Goal: Check status: Check status

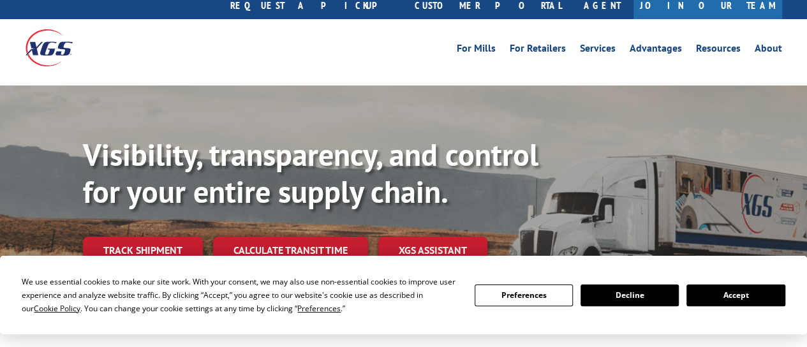
scroll to position [64, 0]
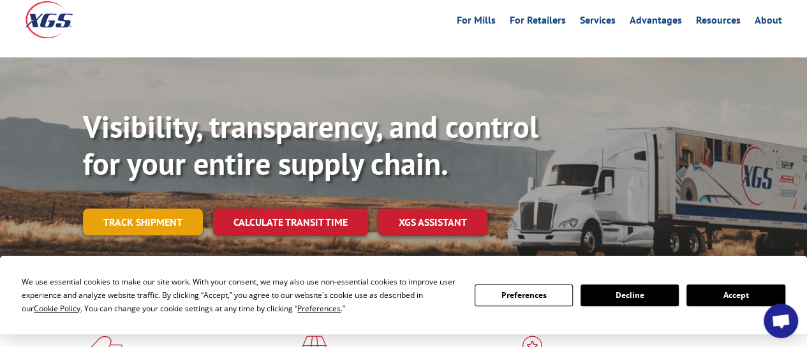
click at [170, 209] on link "Track shipment" at bounding box center [143, 222] width 120 height 27
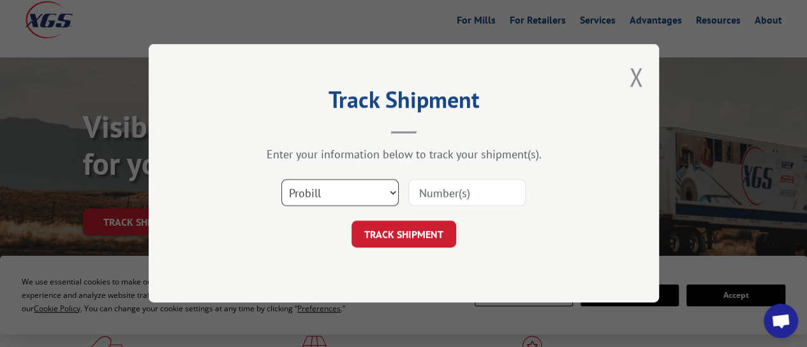
click at [346, 195] on select "Select category... Probill BOL PO" at bounding box center [340, 193] width 117 height 27
select select "bol"
click at [282, 180] on select "Select category... Probill BOL PO" at bounding box center [340, 193] width 117 height 27
click at [432, 196] on input at bounding box center [467, 193] width 117 height 27
paste input "169423605"
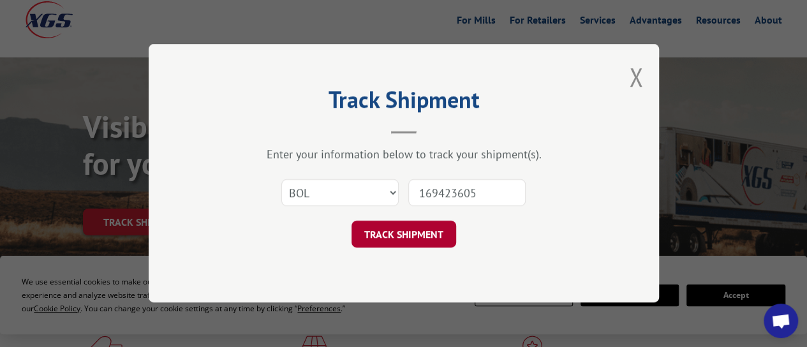
type input "169423605"
click at [423, 232] on button "TRACK SHIPMENT" at bounding box center [404, 234] width 105 height 27
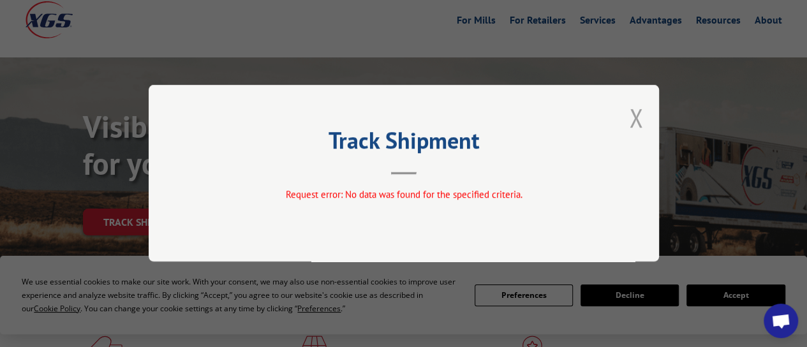
click at [635, 114] on button "Close modal" at bounding box center [636, 118] width 14 height 34
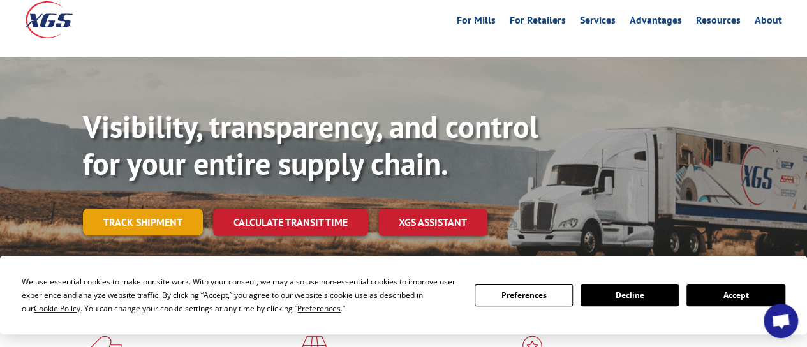
click at [163, 209] on link "Track shipment" at bounding box center [143, 222] width 120 height 27
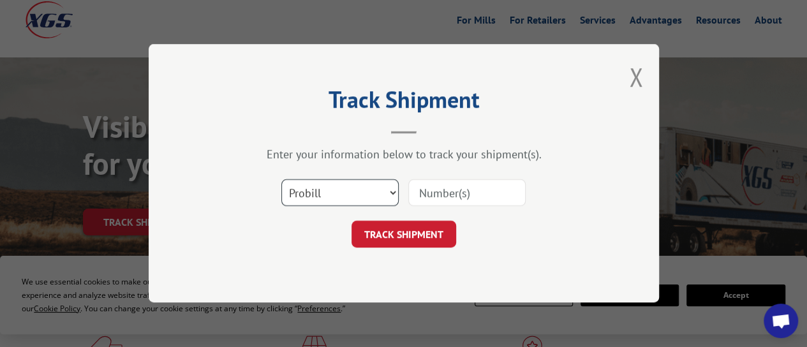
click at [315, 194] on select "Select category... Probill BOL PO" at bounding box center [340, 193] width 117 height 27
click at [282, 180] on select "Select category... Probill BOL PO" at bounding box center [340, 193] width 117 height 27
click at [451, 184] on input at bounding box center [467, 193] width 117 height 27
paste input "169423605"
type input "169423605"
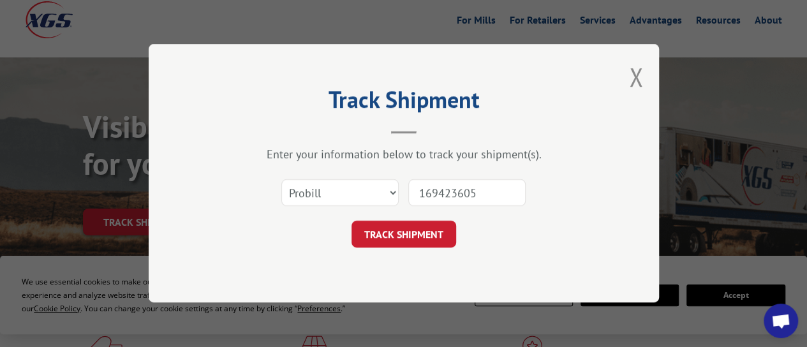
click at [415, 234] on button "TRACK SHIPMENT" at bounding box center [404, 234] width 105 height 27
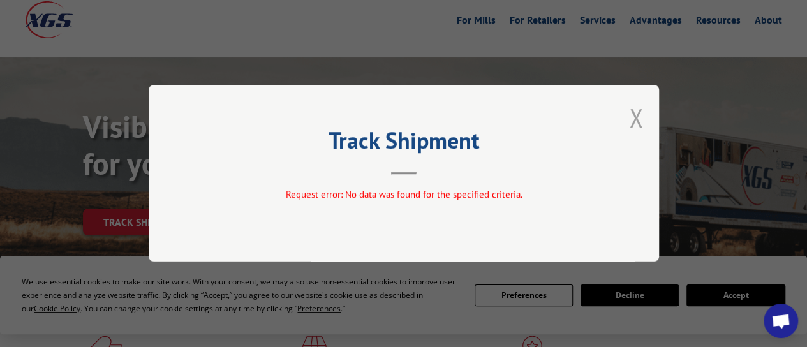
click at [635, 116] on button "Close modal" at bounding box center [636, 118] width 14 height 34
